Goal: Information Seeking & Learning: Learn about a topic

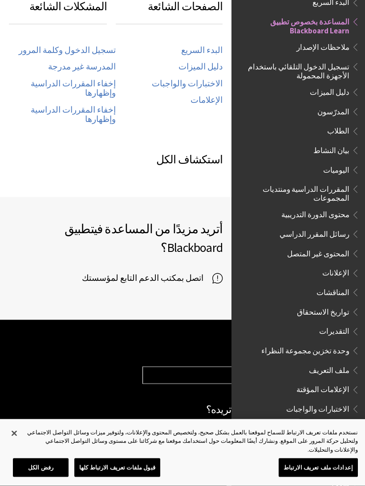
scroll to position [552, 0]
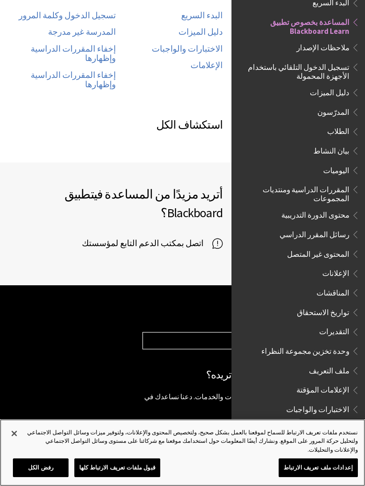
click at [121, 452] on button "قبول ملفات تعريف الارتباط كلها" at bounding box center [117, 467] width 86 height 19
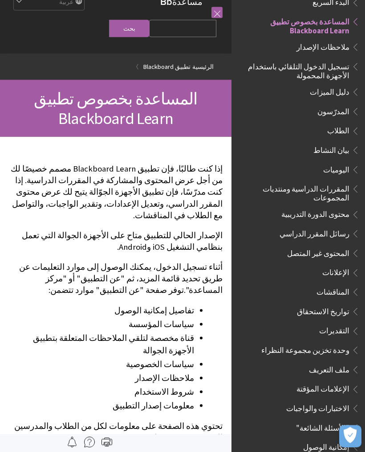
scroll to position [0, 0]
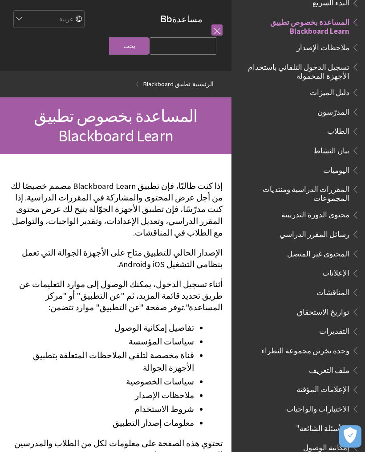
click at [353, 131] on span "Book outline for Blackboard App Help" at bounding box center [353, 129] width 9 height 11
